Goal: Information Seeking & Learning: Learn about a topic

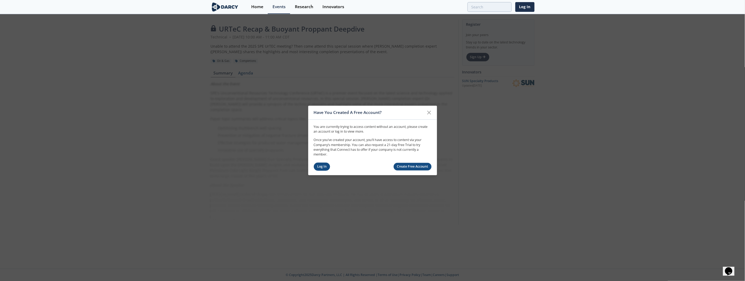
click at [323, 166] on link "Log In" at bounding box center [322, 166] width 17 height 8
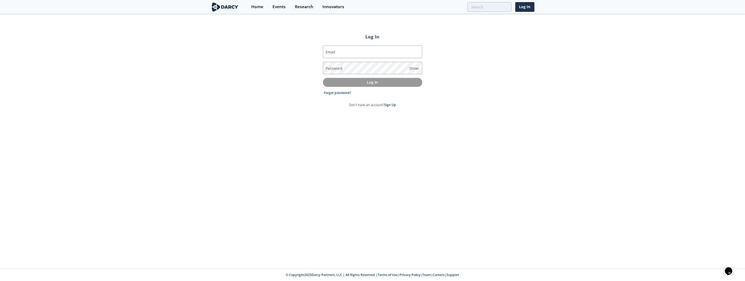
type input "[EMAIL_ADDRESS][DOMAIN_NAME]"
click at [353, 81] on p "Log In" at bounding box center [373, 82] width 92 height 6
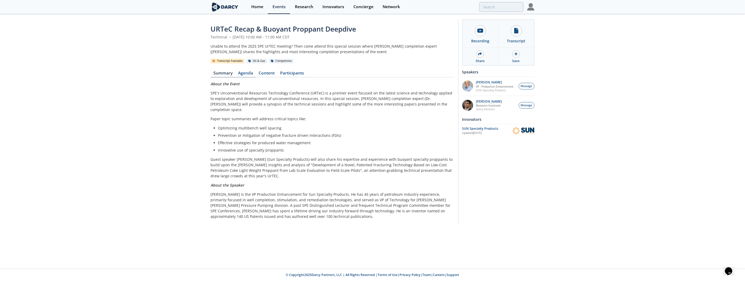
click at [249, 73] on link "Agenda" at bounding box center [246, 74] width 21 height 6
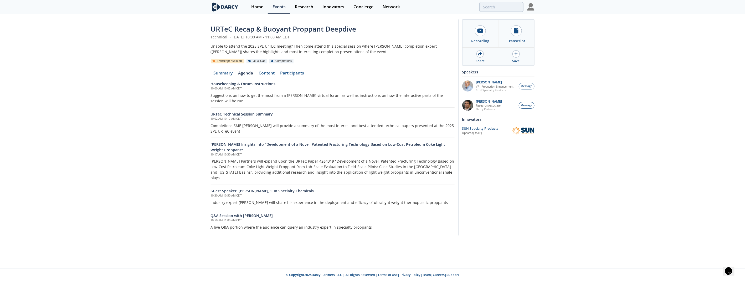
click at [266, 72] on link "Content" at bounding box center [267, 74] width 22 height 6
